Goal: Task Accomplishment & Management: Complete application form

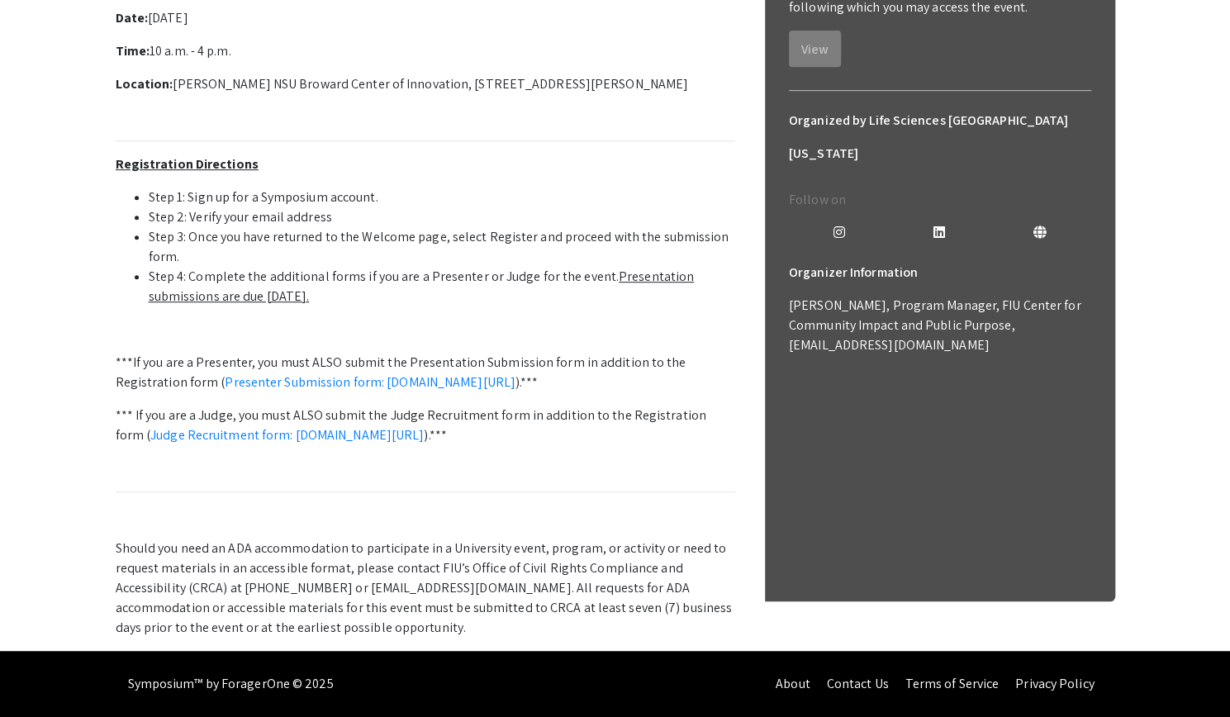
scroll to position [470, 0]
click at [477, 391] on link "Presenter Submission form: [DOMAIN_NAME][URL]" at bounding box center [370, 382] width 291 height 17
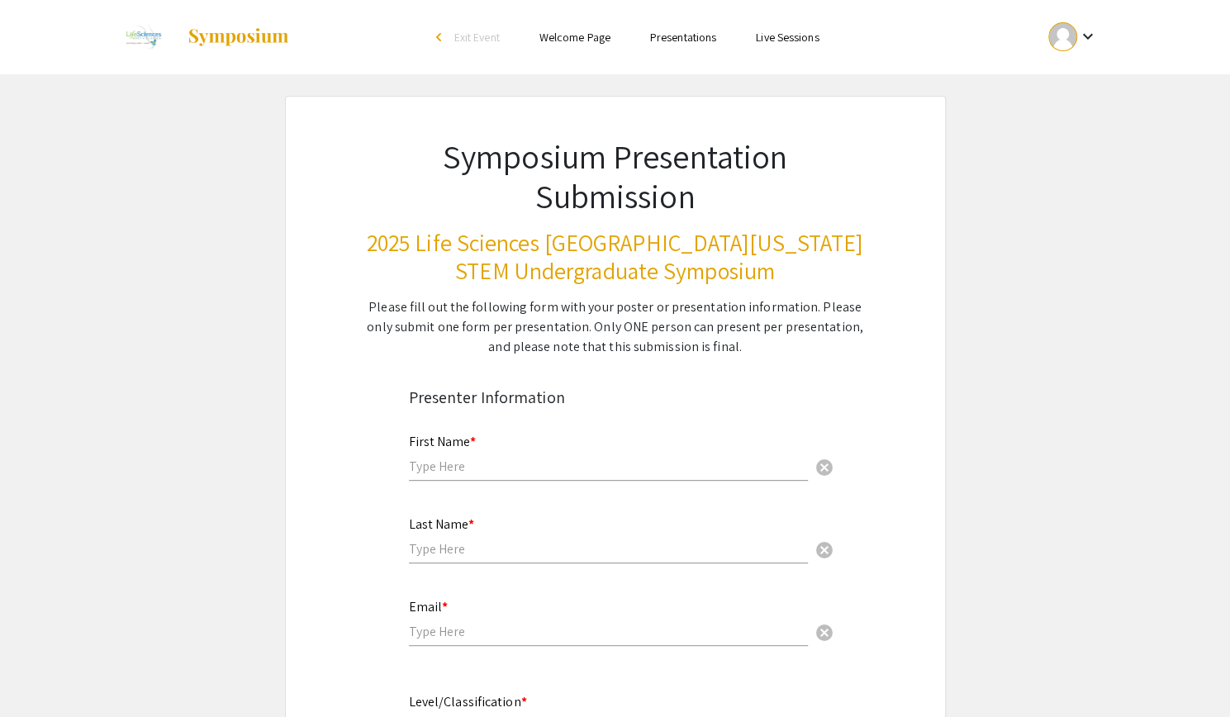
click at [564, 466] on input "text" at bounding box center [608, 466] width 399 height 17
type input "[PERSON_NAME]"
type input "zoeruddloritz@gmail.com"
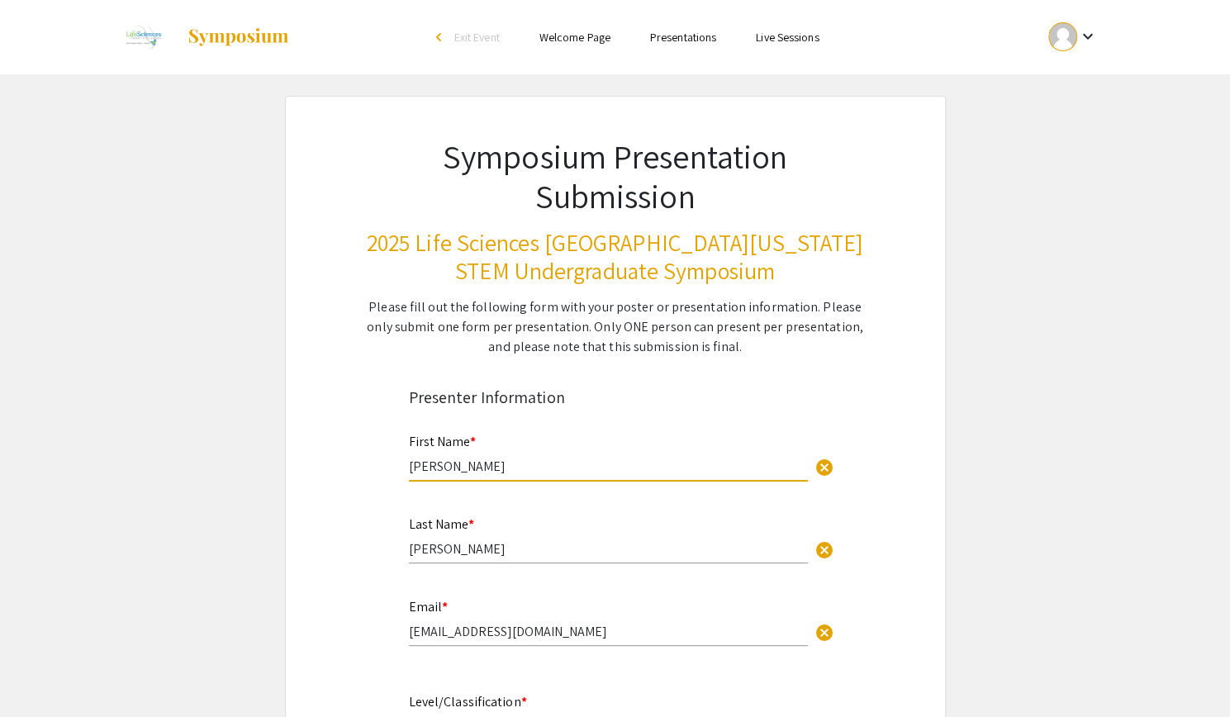
click at [485, 546] on input "Rudd" at bounding box center [608, 548] width 399 height 17
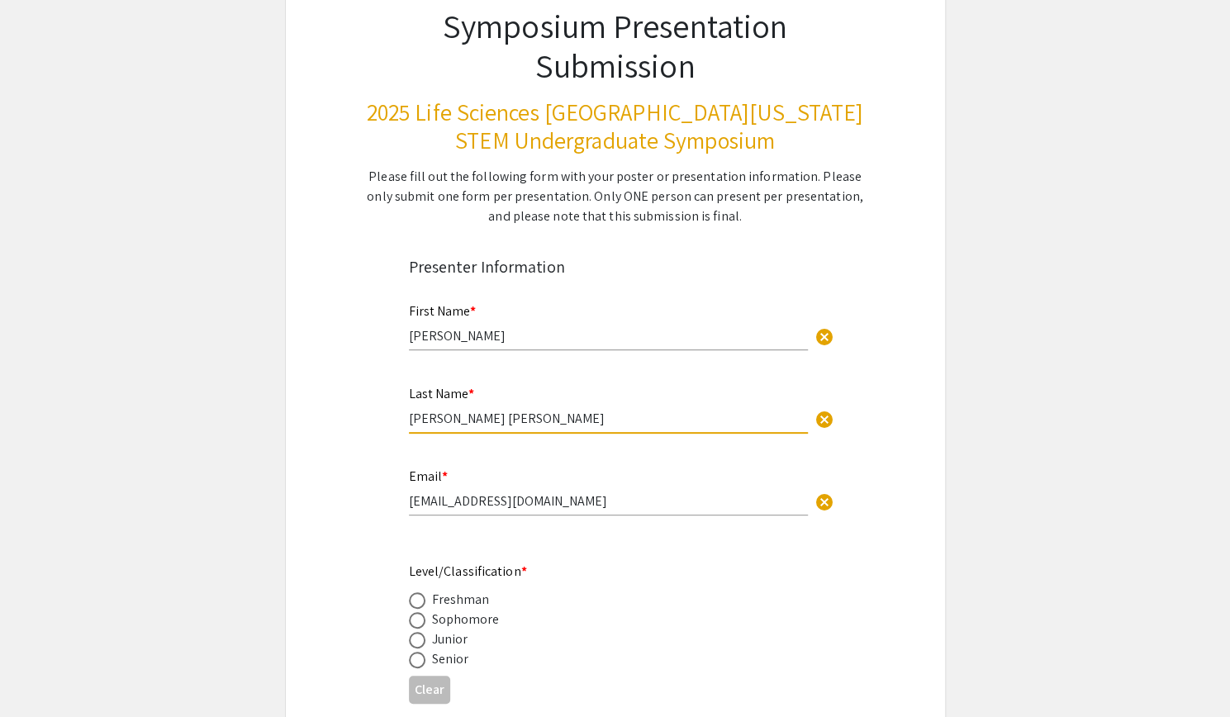
scroll to position [140, 0]
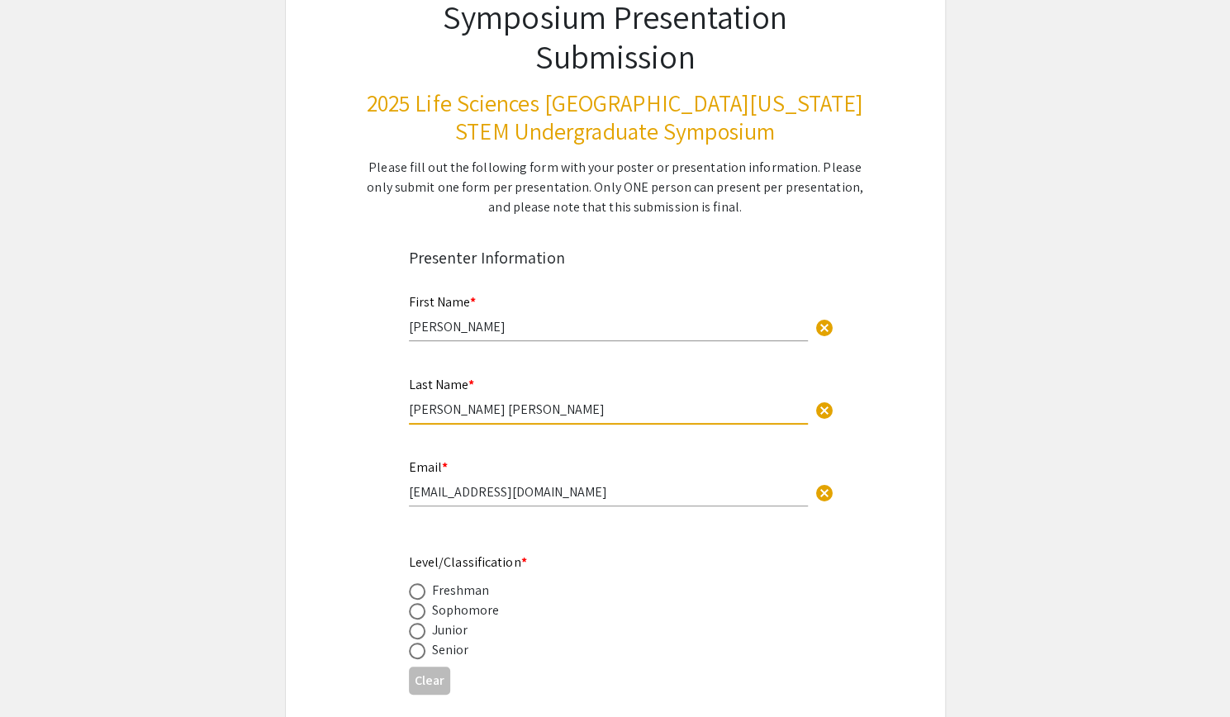
type input "Rudd Loritz"
drag, startPoint x: 565, startPoint y: 488, endPoint x: 297, endPoint y: 485, distance: 268.6
type input "zrudd001@fiu.edu"
click at [441, 659] on div "Senior" at bounding box center [450, 650] width 37 height 20
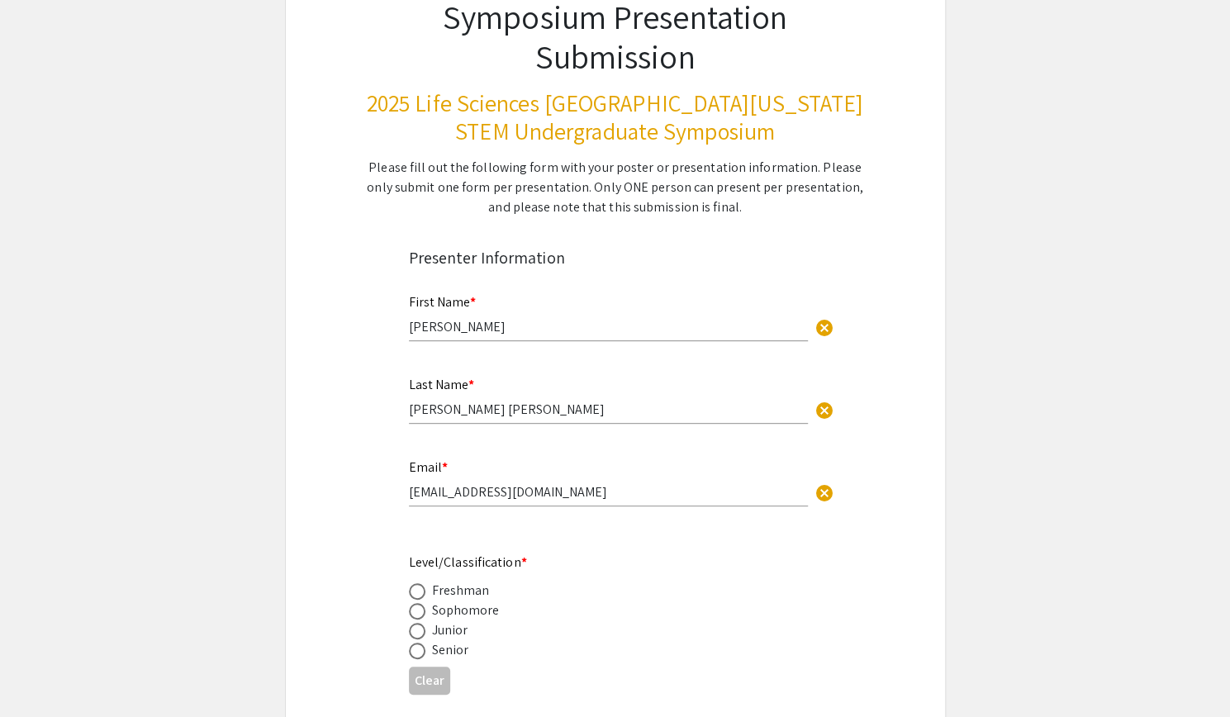
click at [412, 649] on span at bounding box center [417, 651] width 17 height 17
click at [412, 649] on input "radio" at bounding box center [417, 651] width 17 height 17
radio input "true"
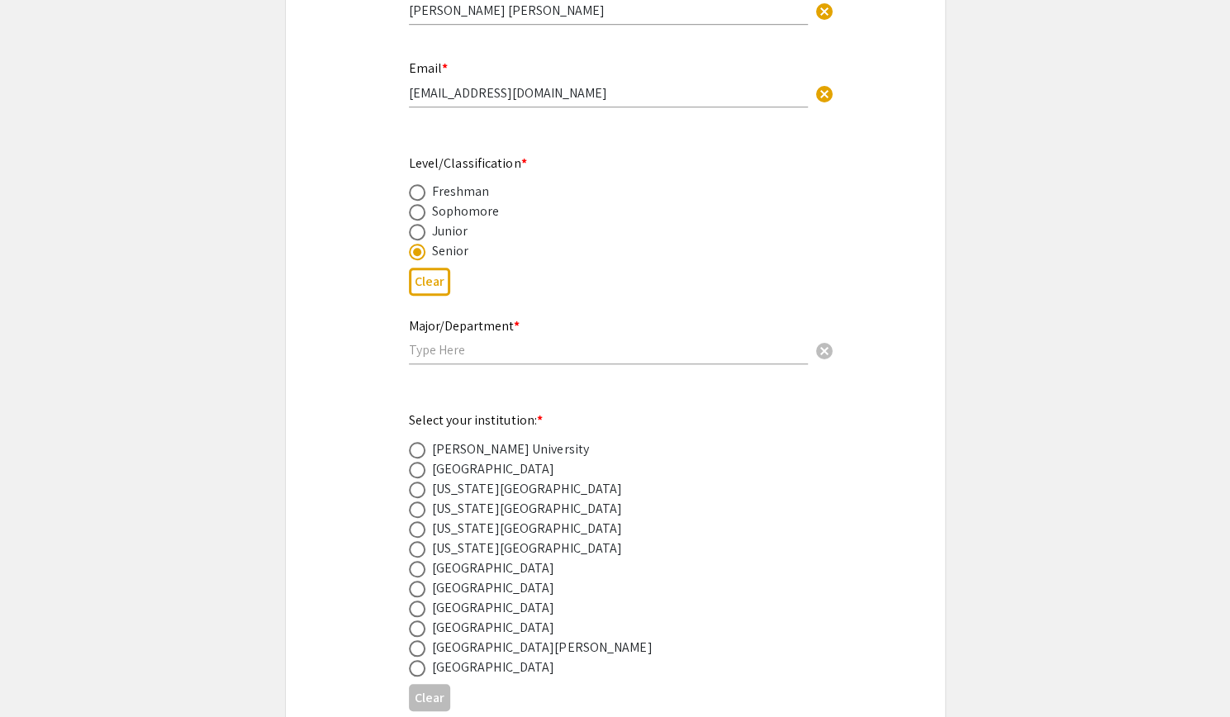
scroll to position [541, 0]
click at [420, 530] on span at bounding box center [417, 527] width 17 height 17
click at [420, 530] on input "radio" at bounding box center [417, 527] width 17 height 17
radio input "true"
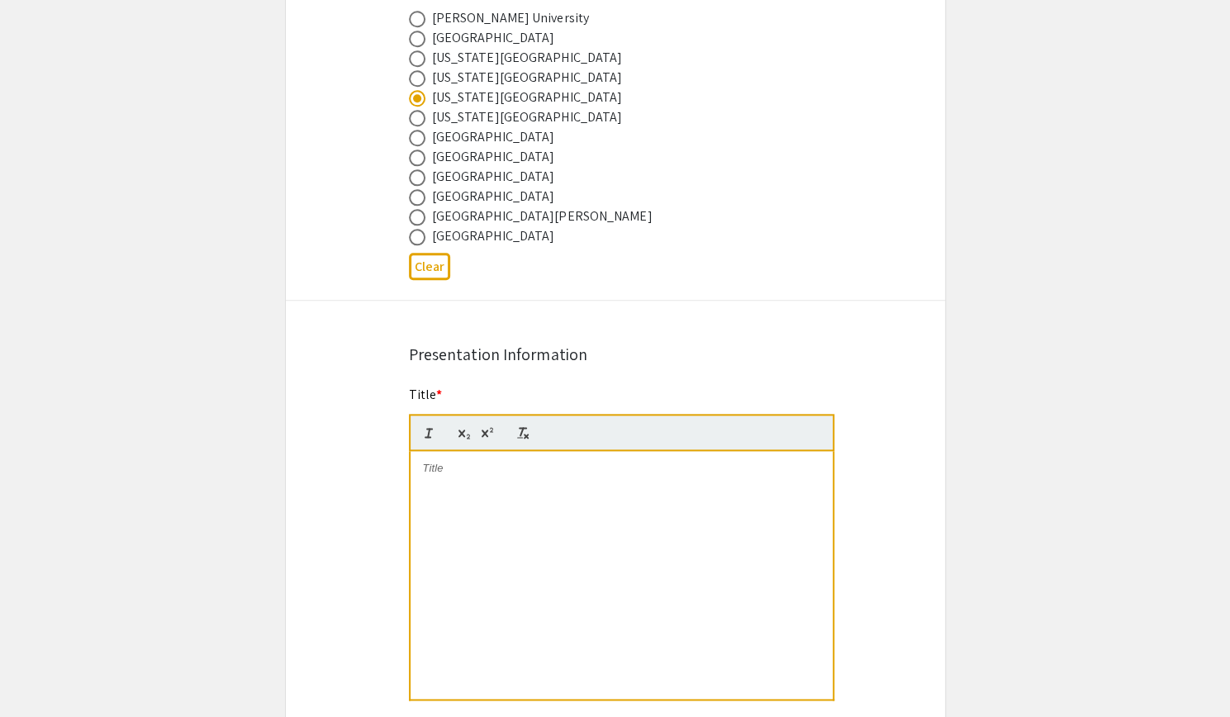
scroll to position [1057, 0]
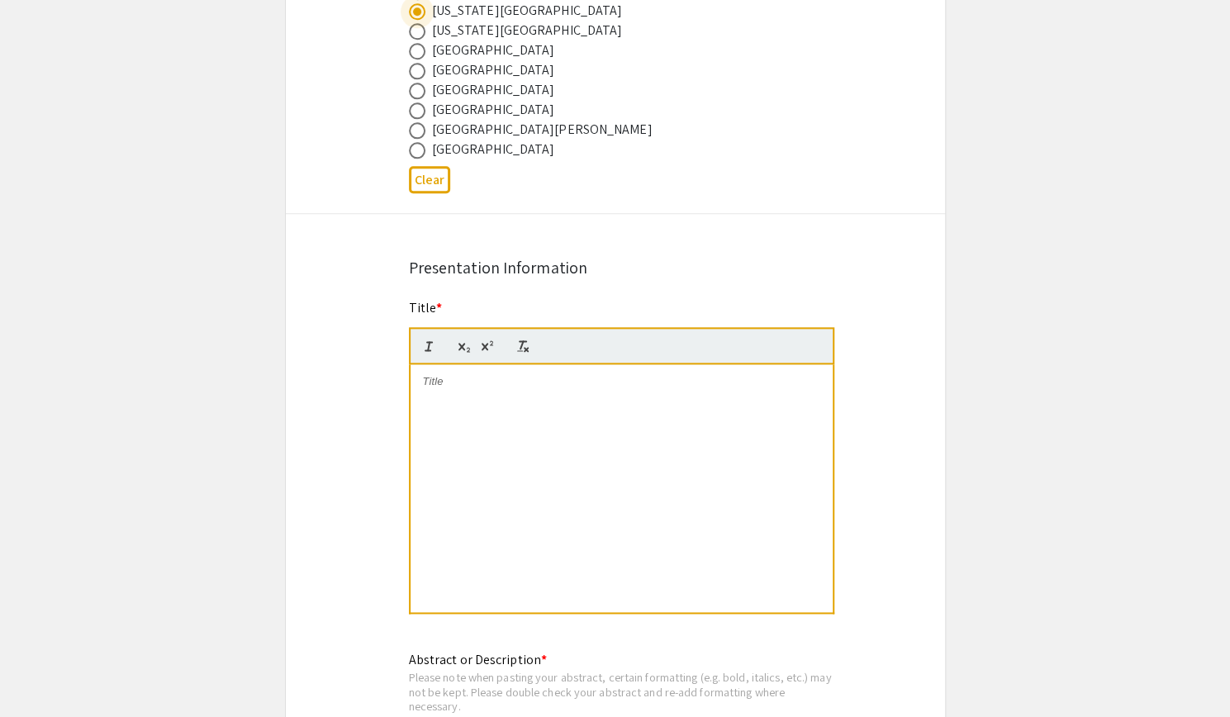
click at [476, 439] on div at bounding box center [622, 488] width 422 height 248
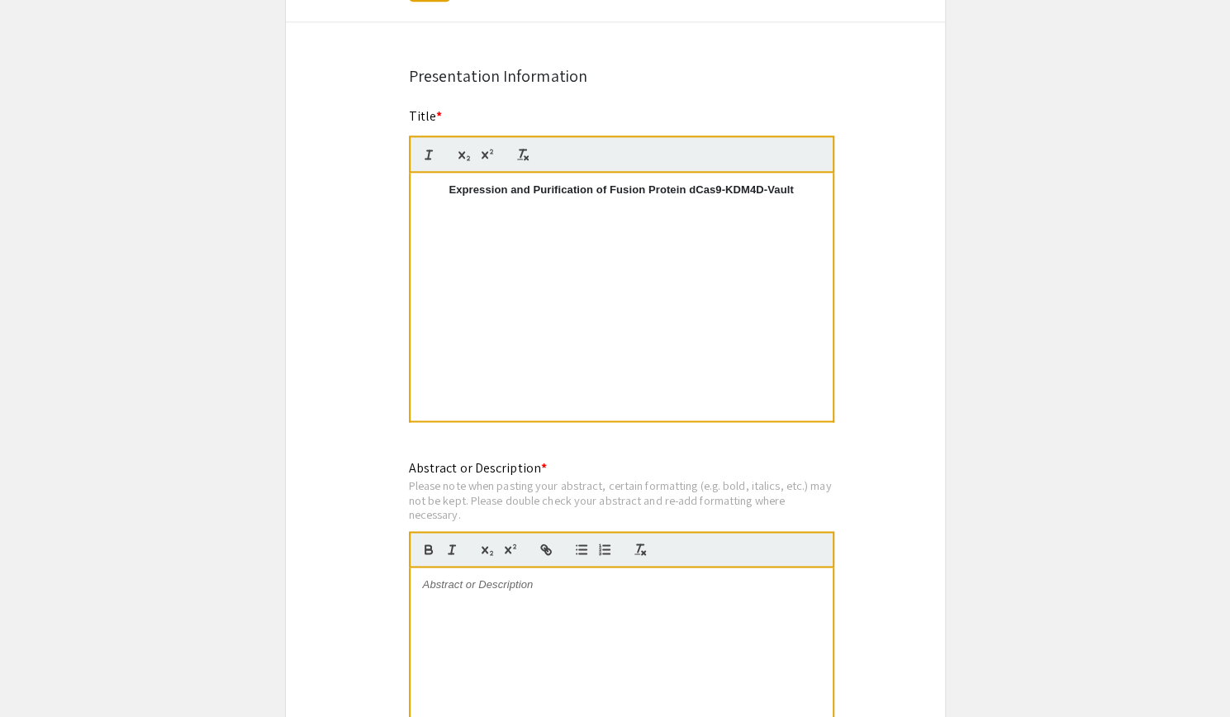
scroll to position [1252, 0]
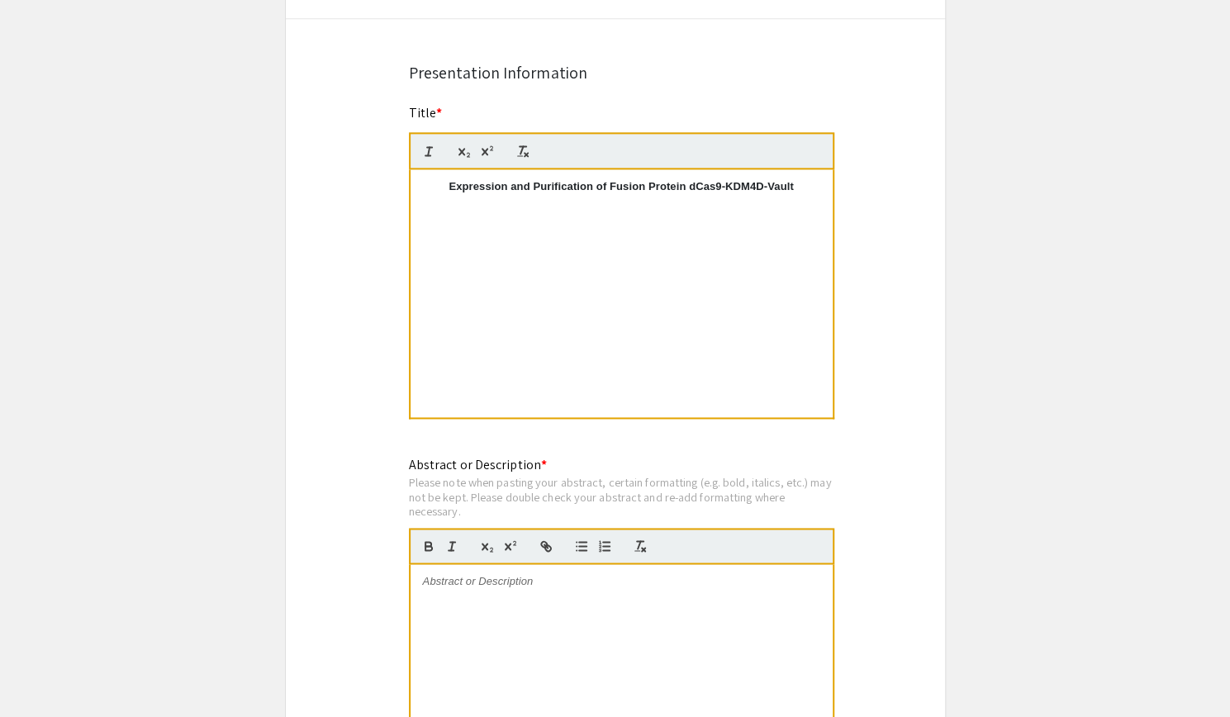
click at [601, 602] on div at bounding box center [622, 688] width 422 height 248
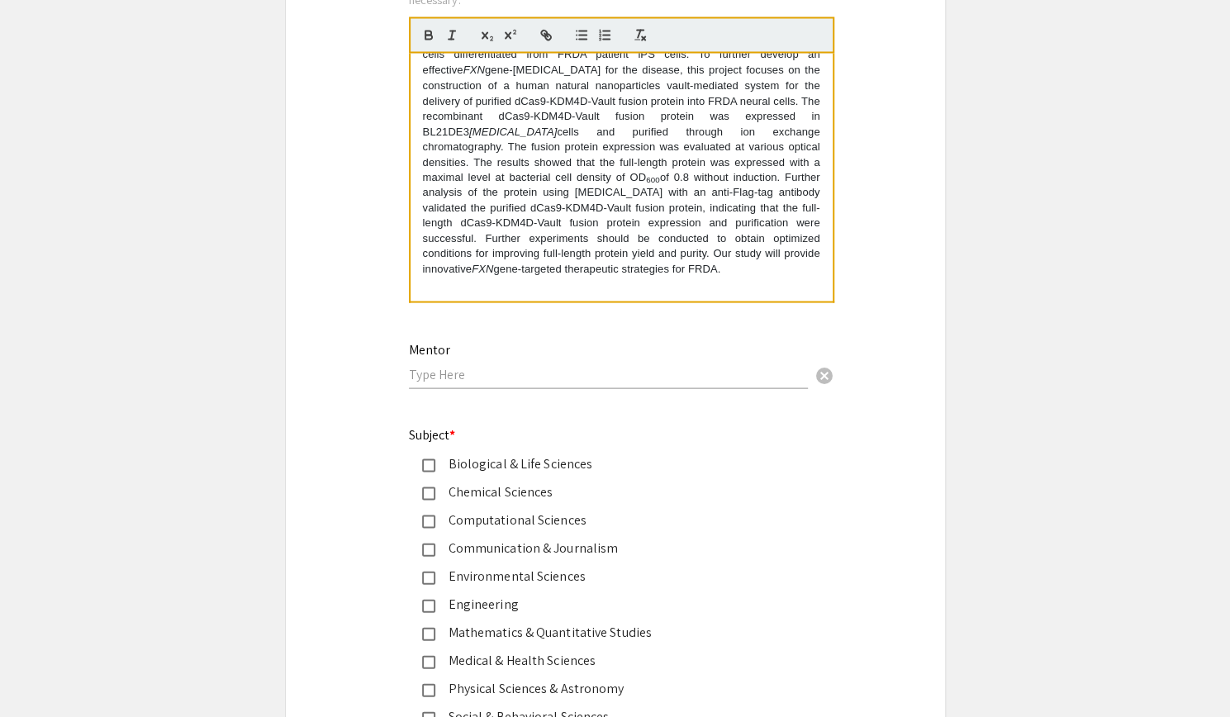
scroll to position [1773, 0]
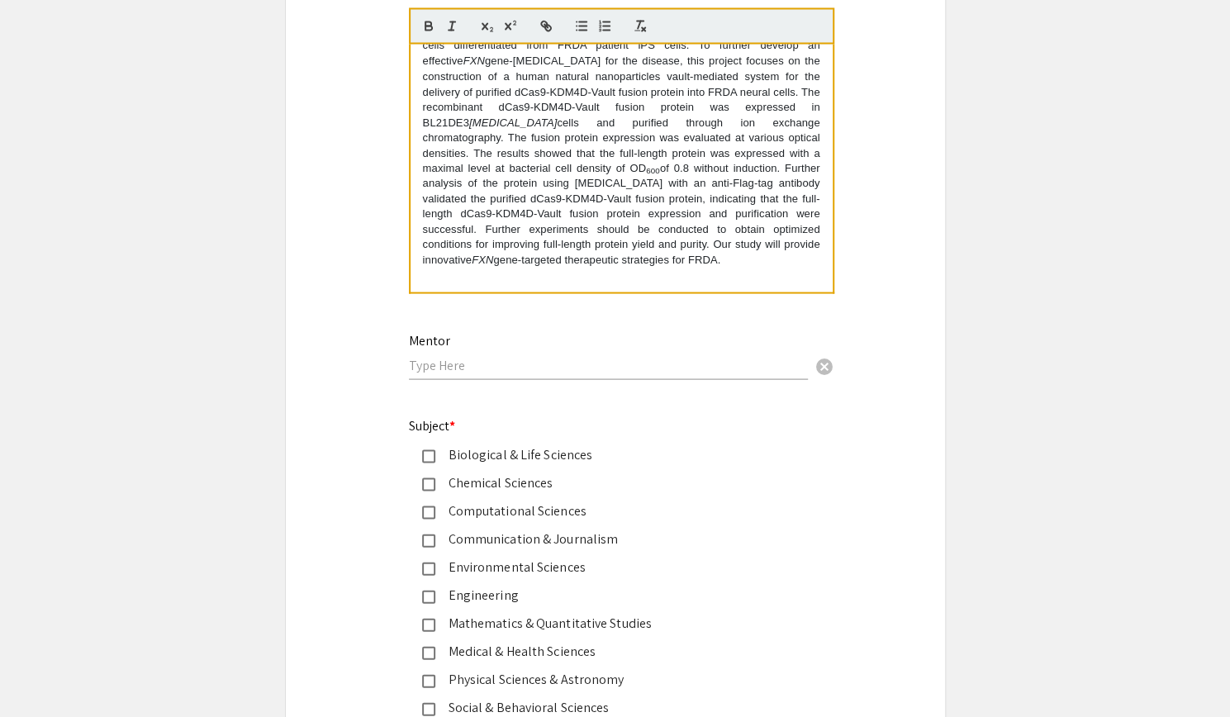
click at [495, 464] on div "Biological & Life Sciences" at bounding box center [608, 455] width 347 height 20
click at [450, 364] on input "text" at bounding box center [608, 364] width 399 height 17
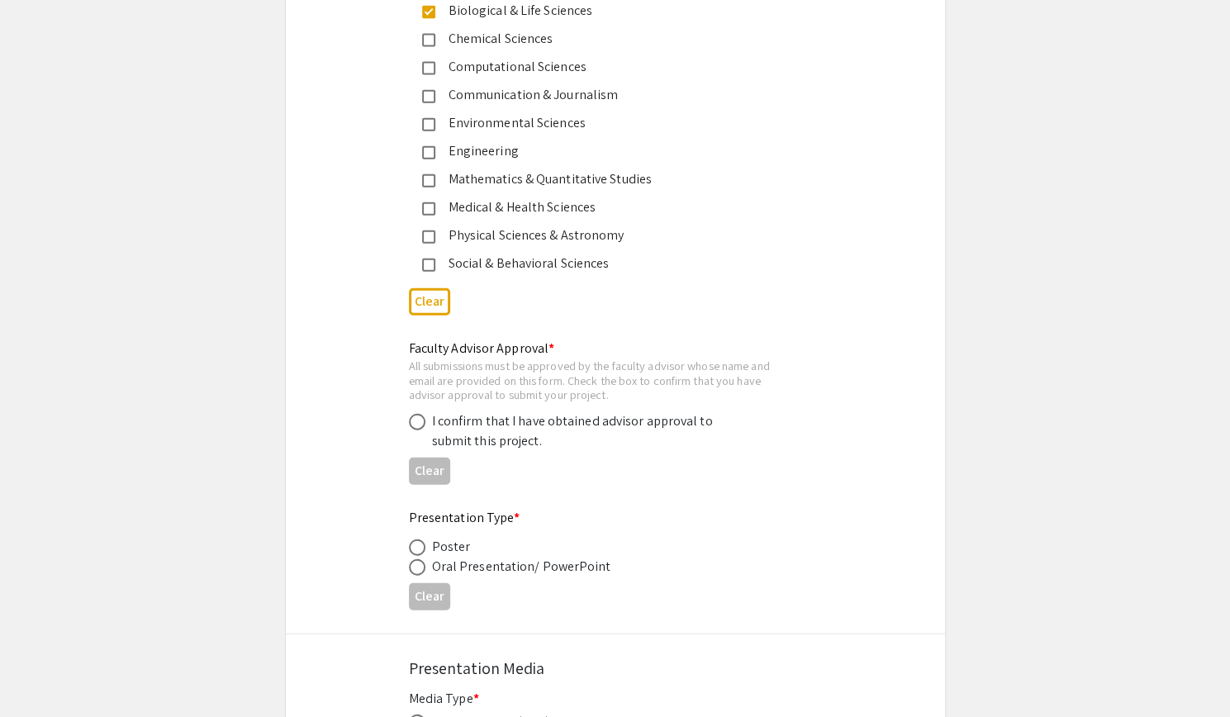
scroll to position [2220, 0]
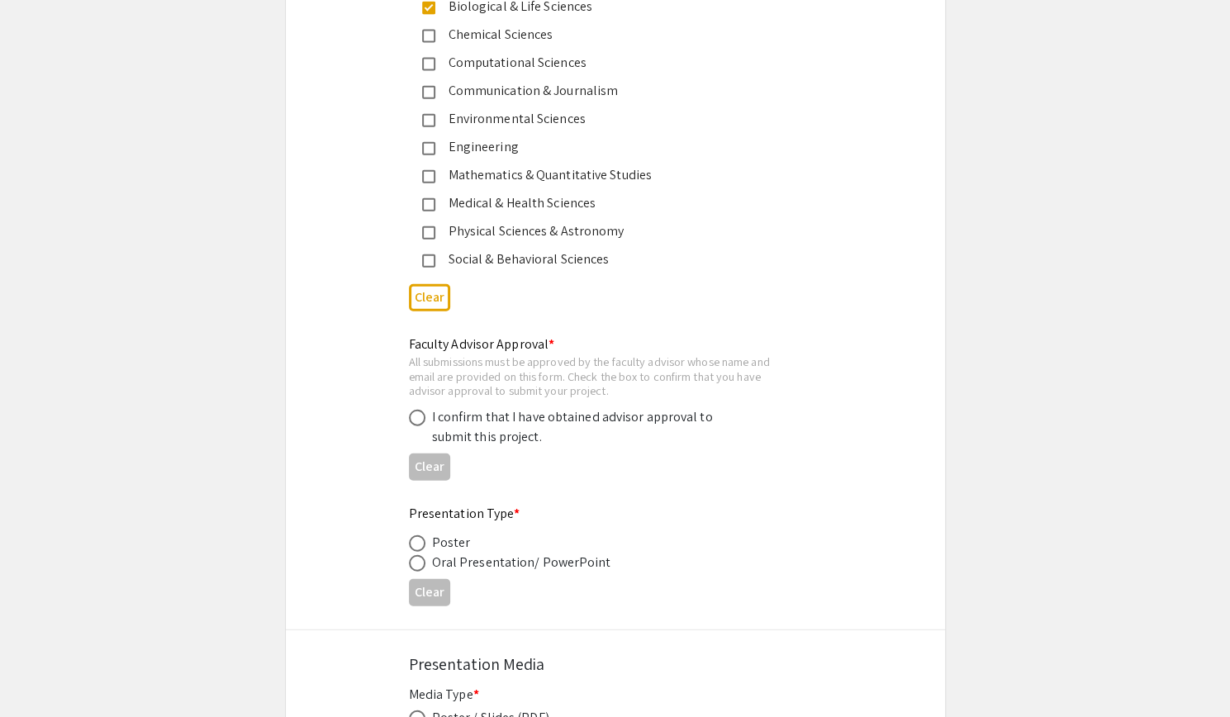
type input "Dr. Yuan Liu"
click at [418, 412] on span at bounding box center [417, 418] width 17 height 17
click at [418, 412] on input "radio" at bounding box center [417, 418] width 17 height 17
radio input "true"
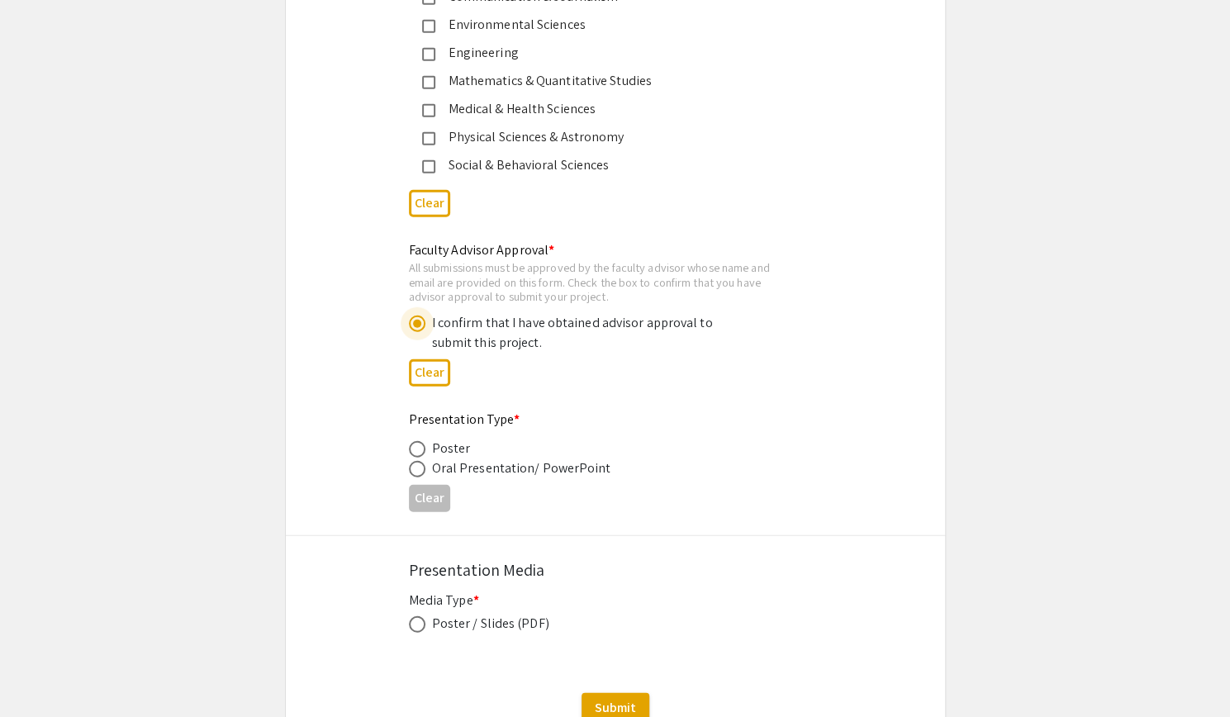
scroll to position [2317, 0]
click at [416, 445] on span at bounding box center [417, 447] width 17 height 17
click at [416, 445] on input "radio" at bounding box center [417, 447] width 17 height 17
radio input "true"
click at [416, 618] on span at bounding box center [417, 622] width 17 height 17
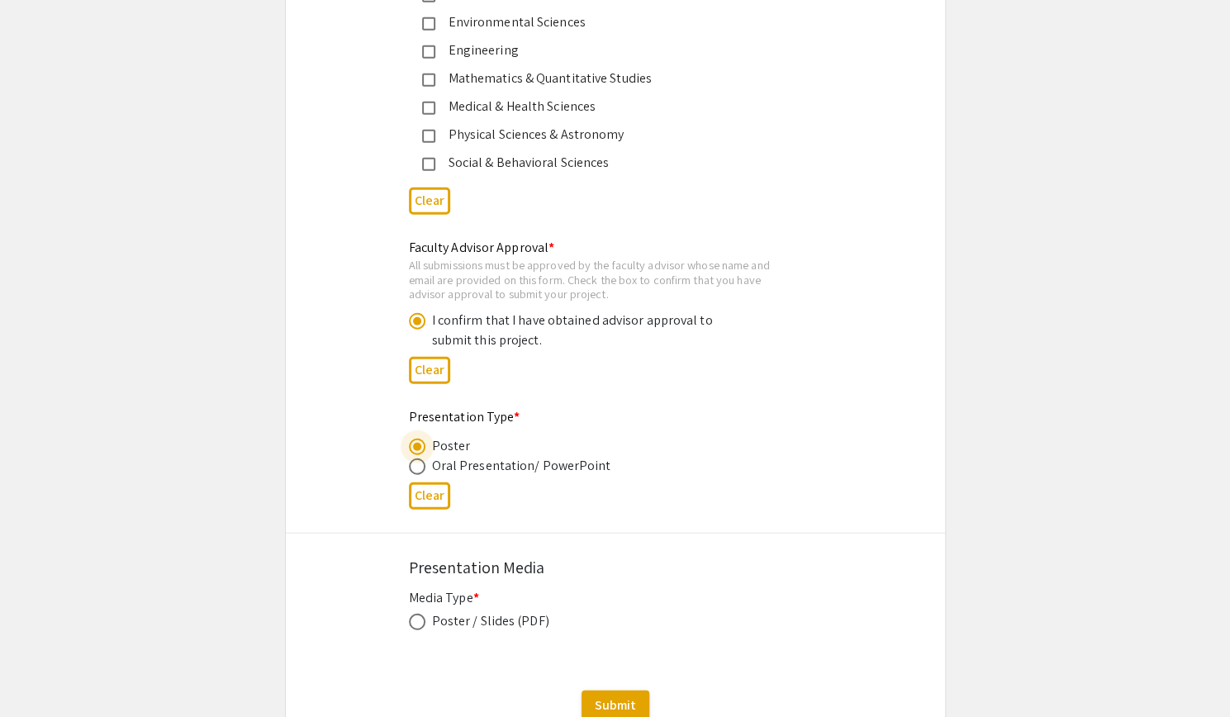
click at [416, 618] on input "radio" at bounding box center [417, 622] width 17 height 17
radio input "true"
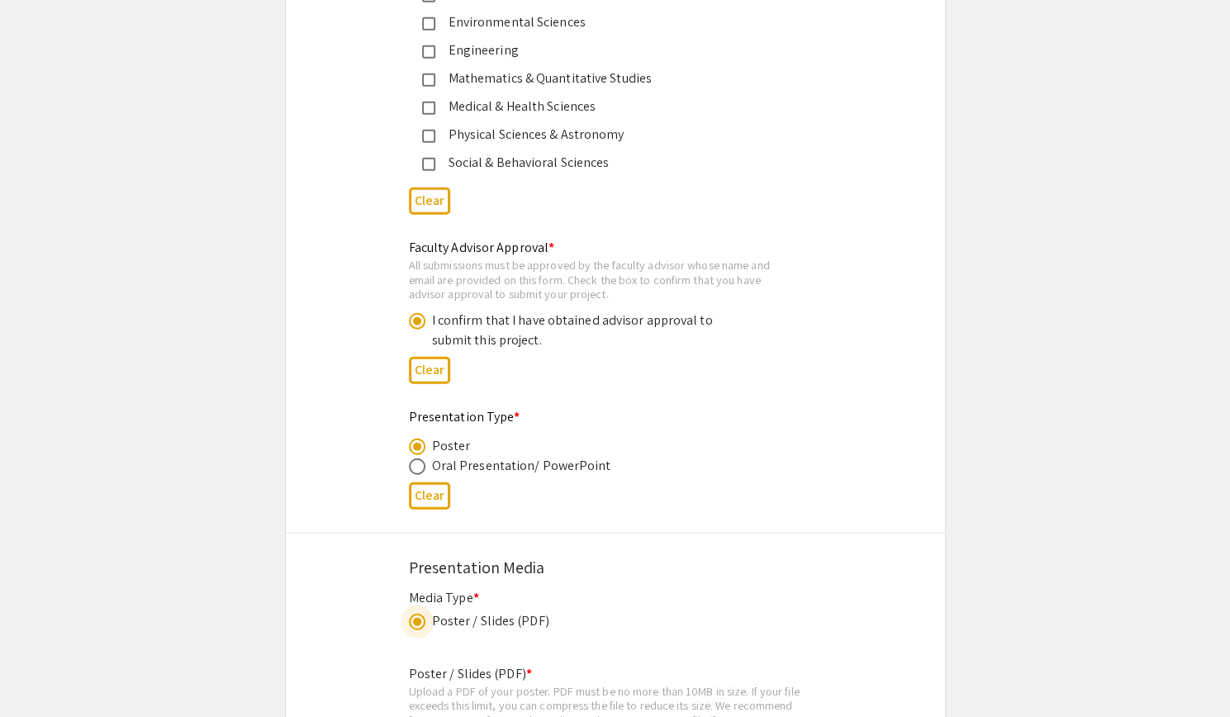
scroll to position [2528, 0]
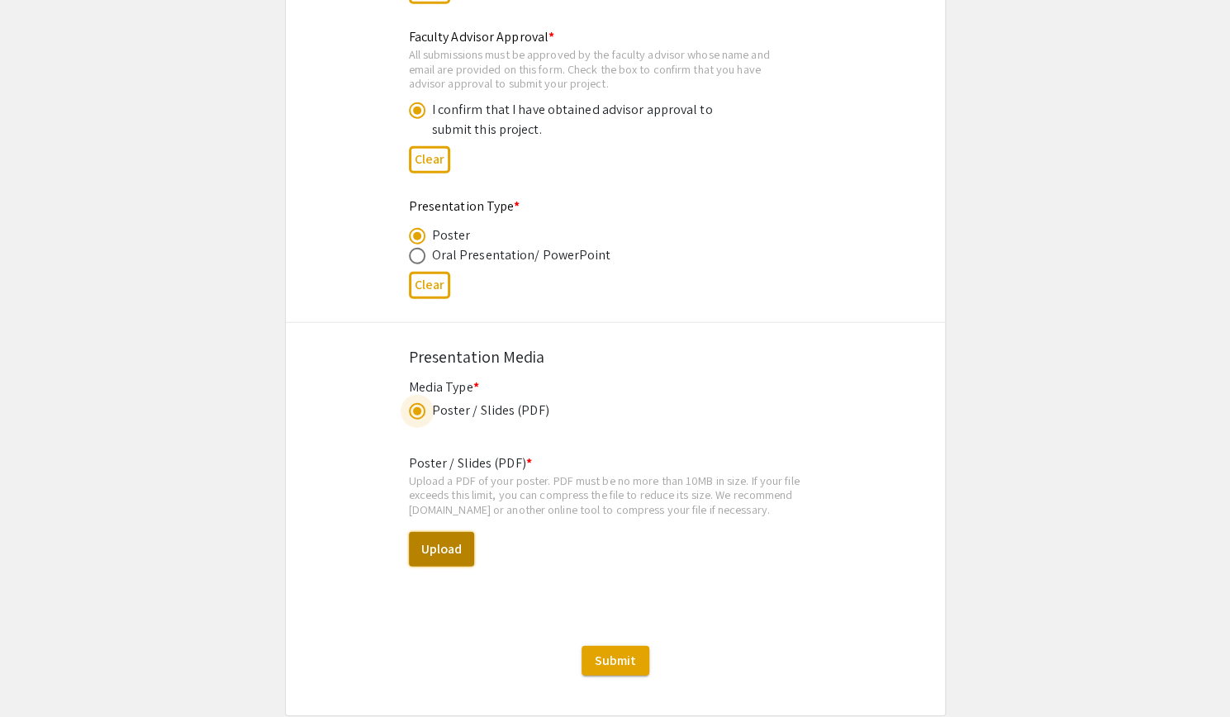
click at [443, 548] on button "Upload" at bounding box center [441, 549] width 65 height 35
click at [425, 548] on button "Upload" at bounding box center [441, 549] width 65 height 35
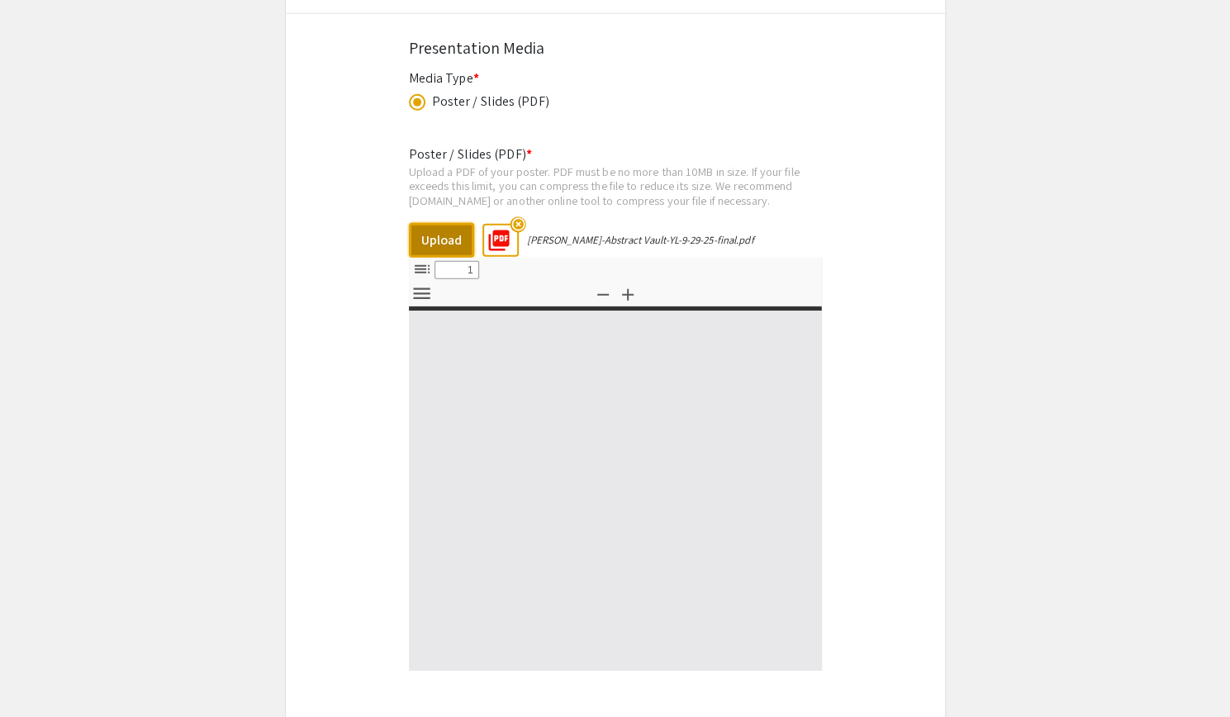
select select "custom"
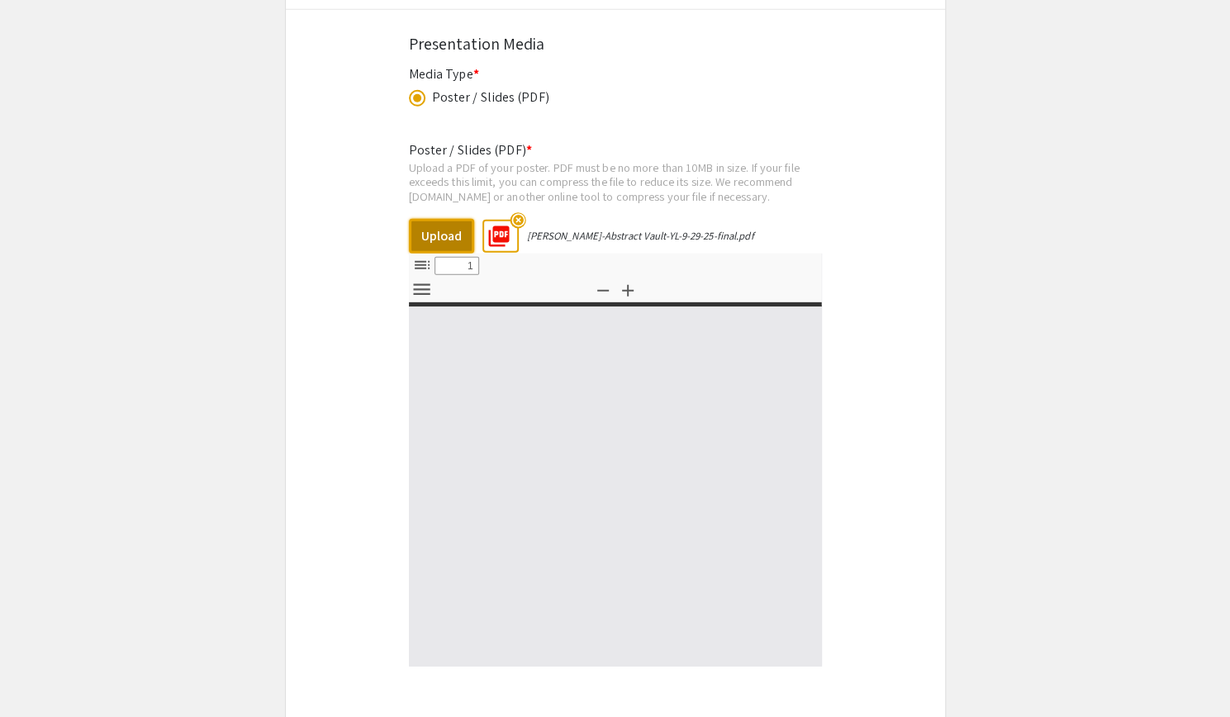
type input "0"
select select "custom"
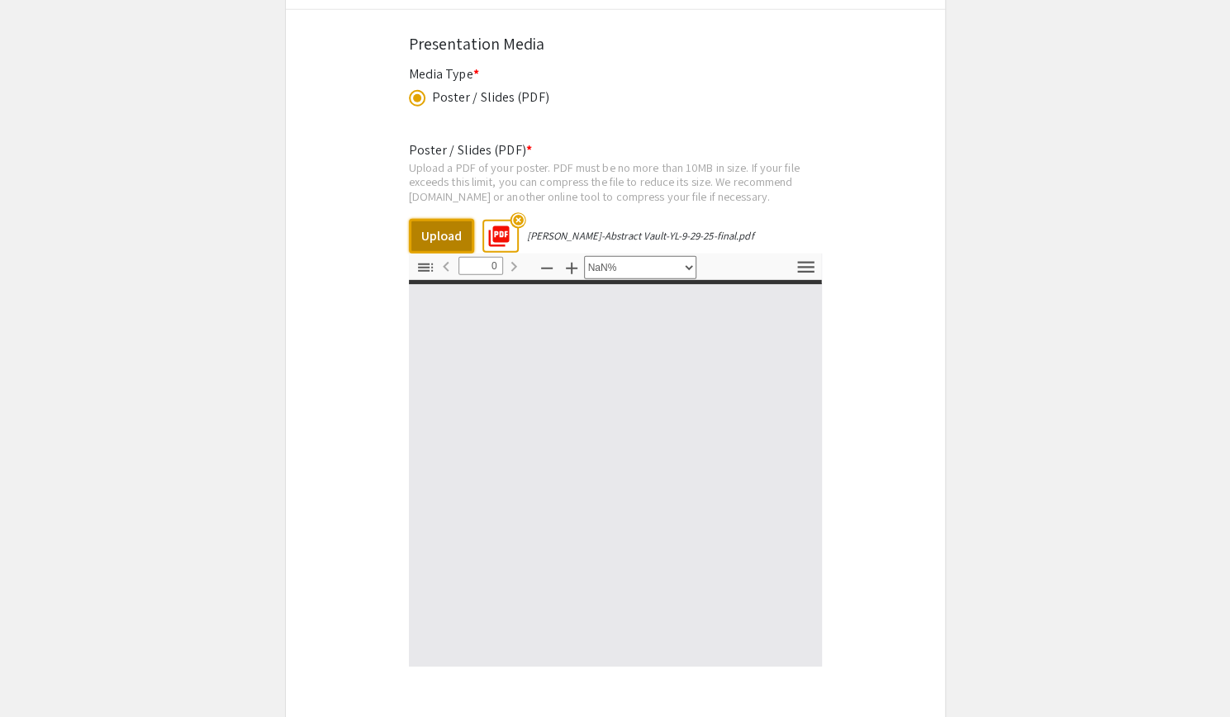
type input "1"
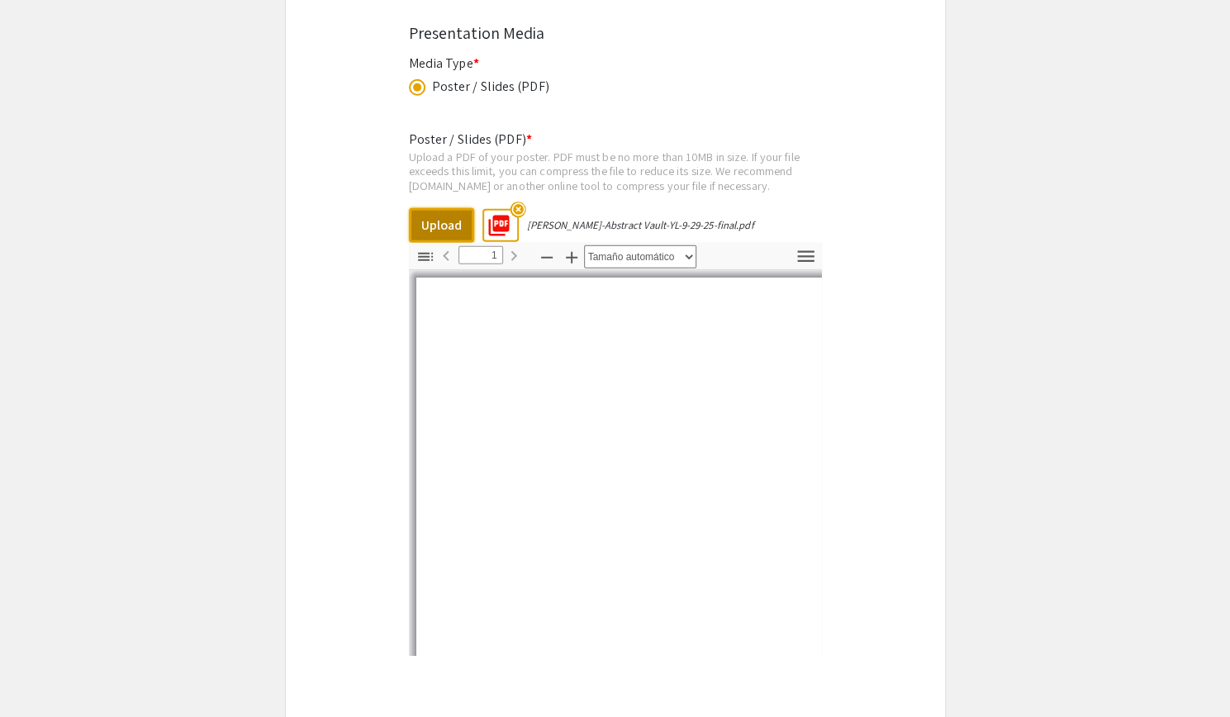
select select "auto"
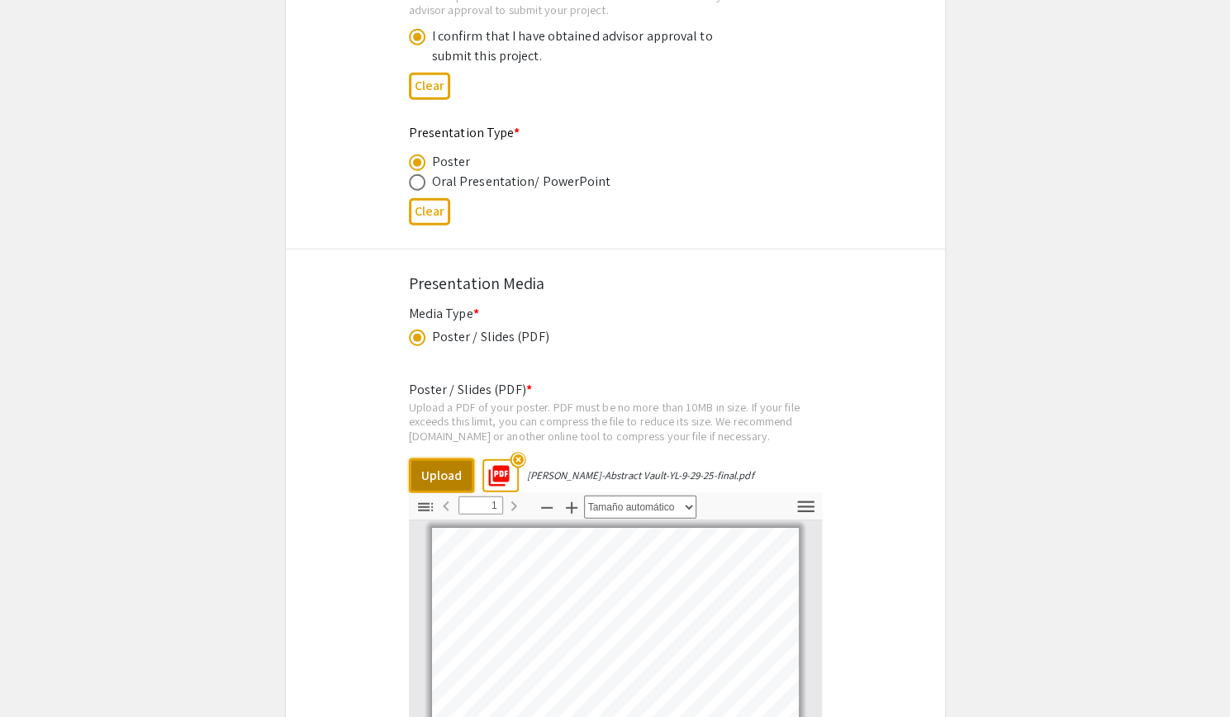
scroll to position [3038, 0]
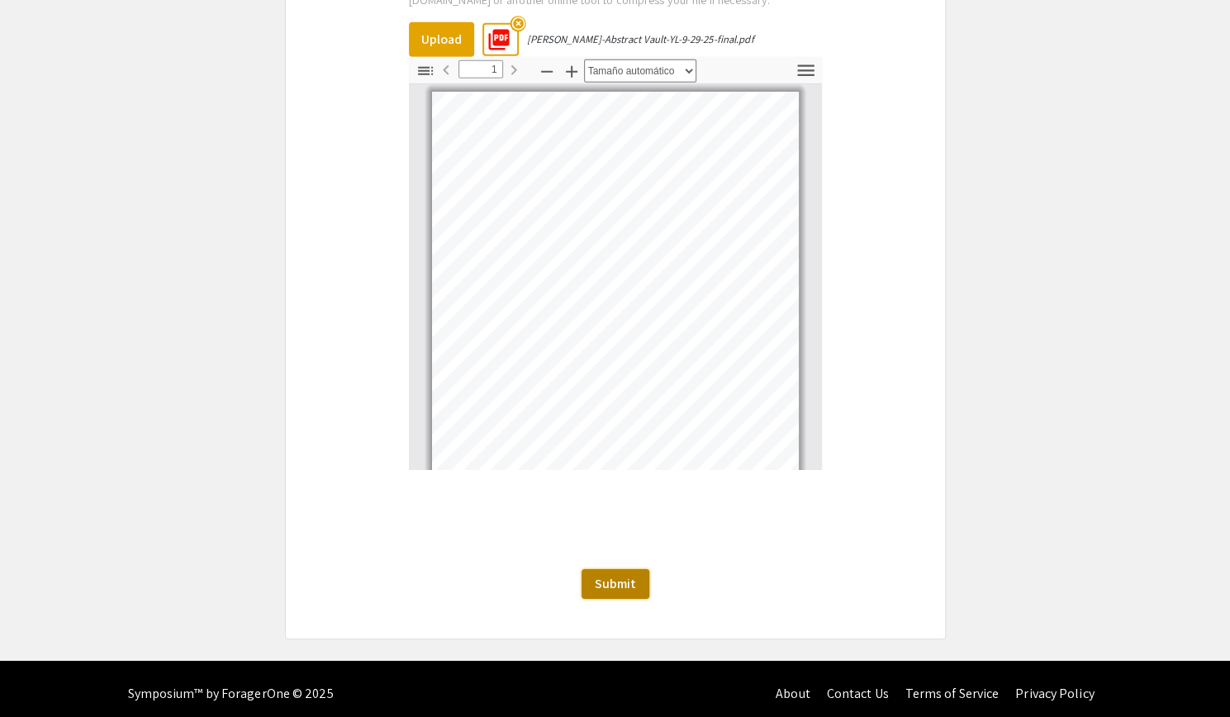
click at [628, 583] on span "Submit" at bounding box center [615, 583] width 41 height 17
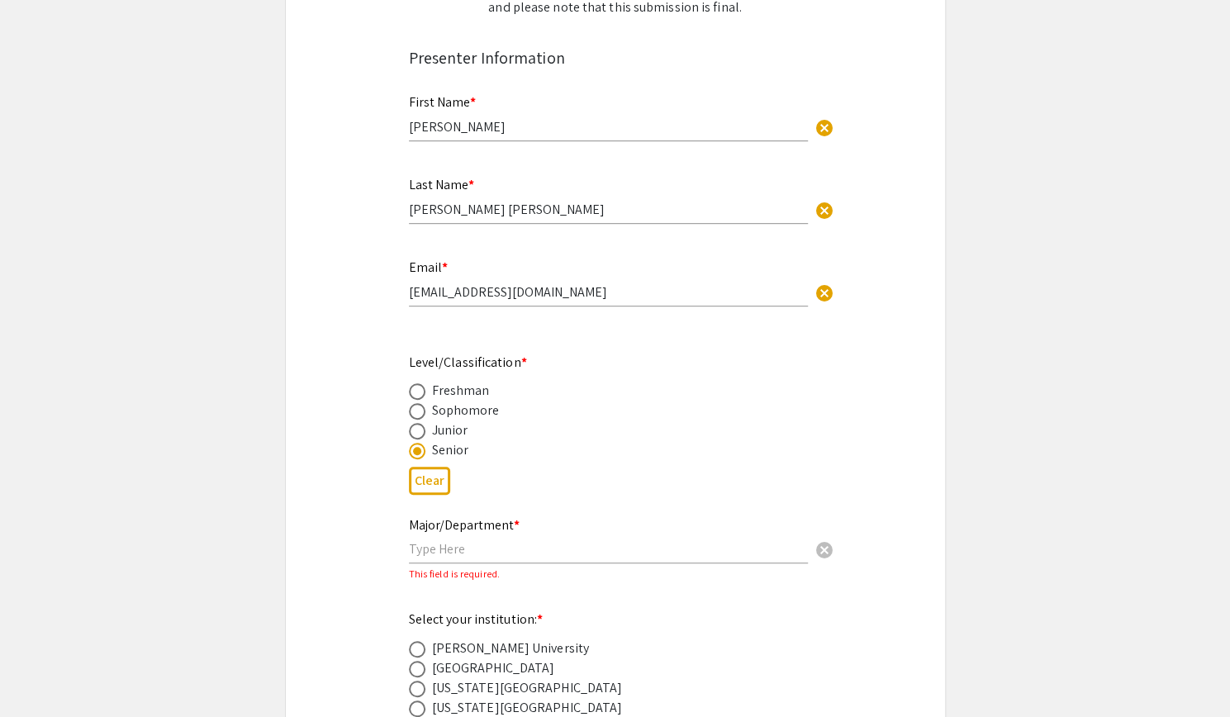
scroll to position [340, 0]
click at [549, 554] on input "text" at bounding box center [608, 548] width 399 height 17
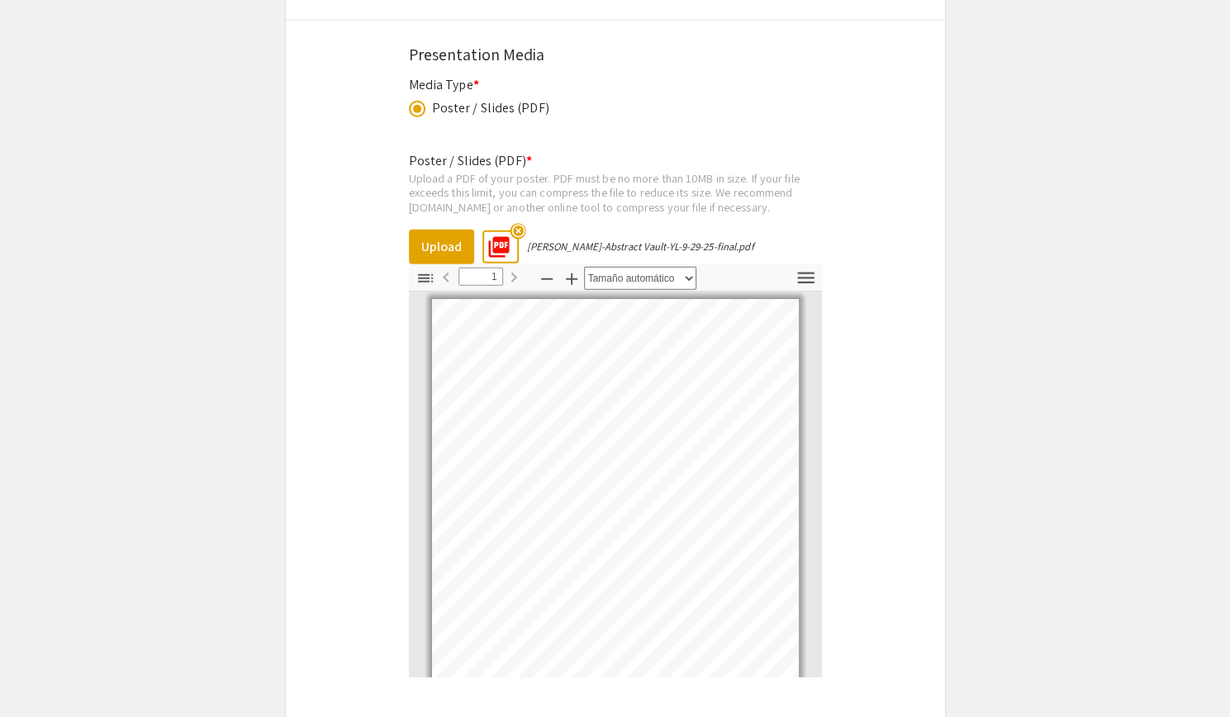
scroll to position [3046, 0]
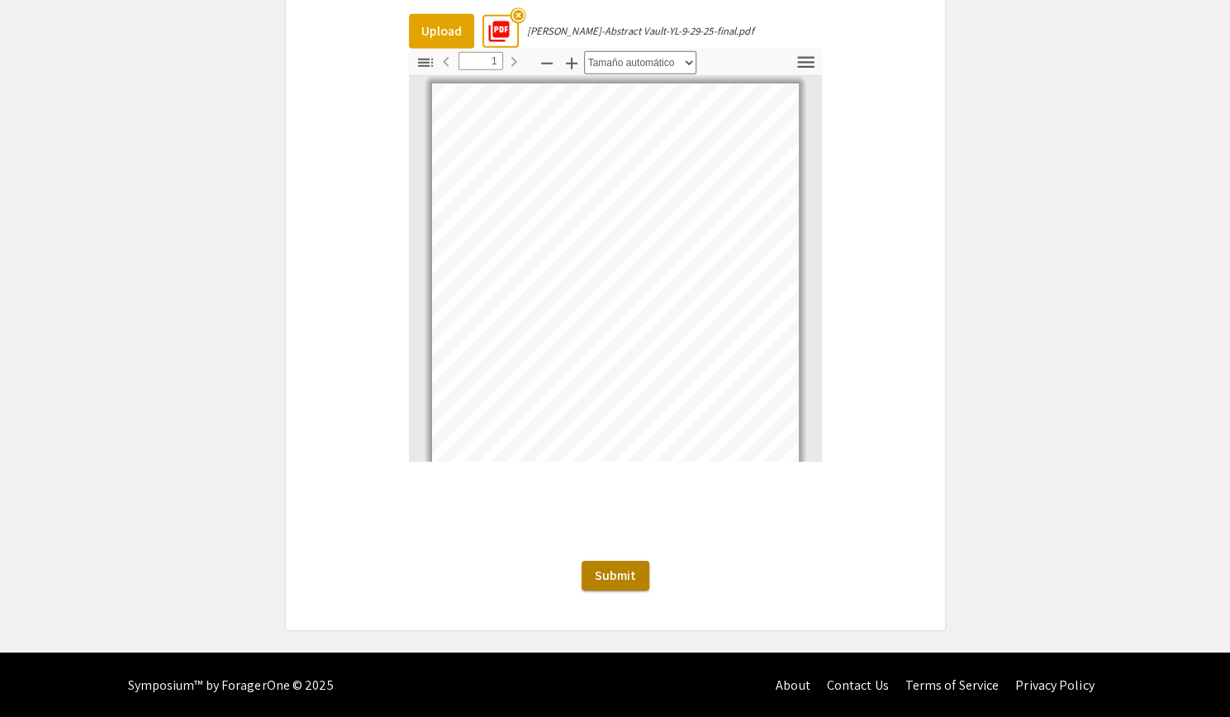
type input "Biological Sciences"
click at [646, 569] on button "Submit" at bounding box center [616, 576] width 68 height 30
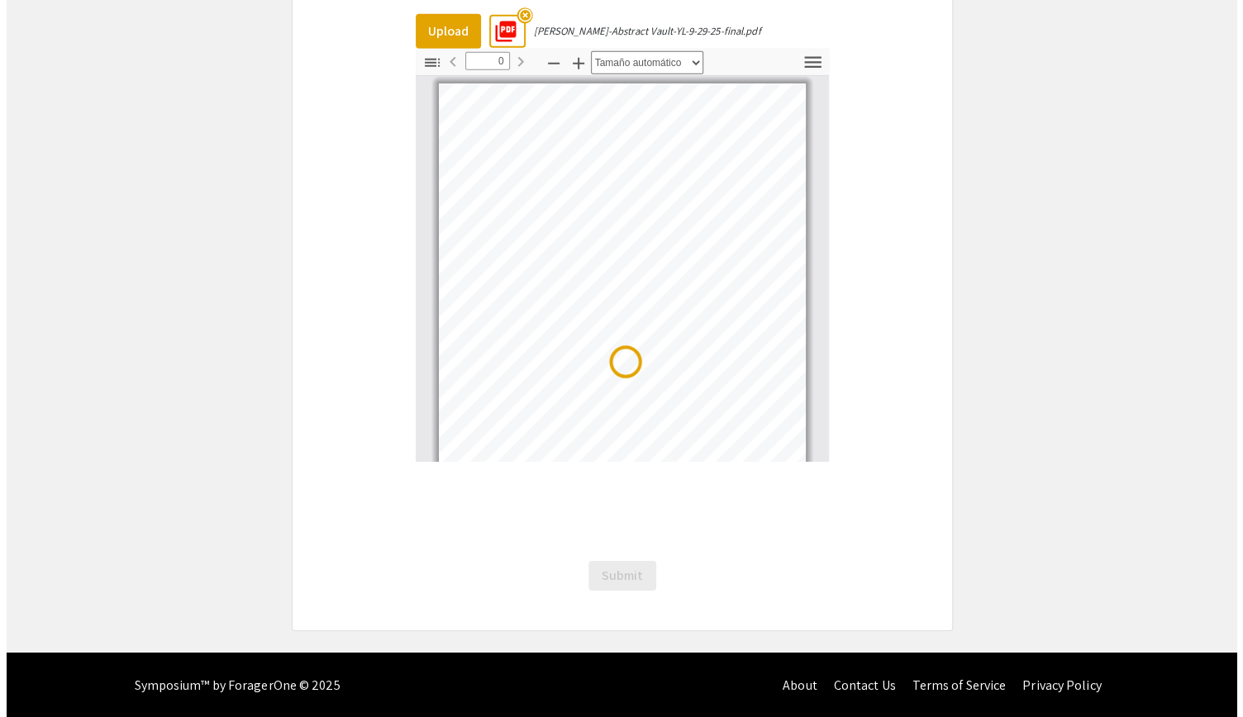
scroll to position [0, 0]
